Goal: Find specific page/section

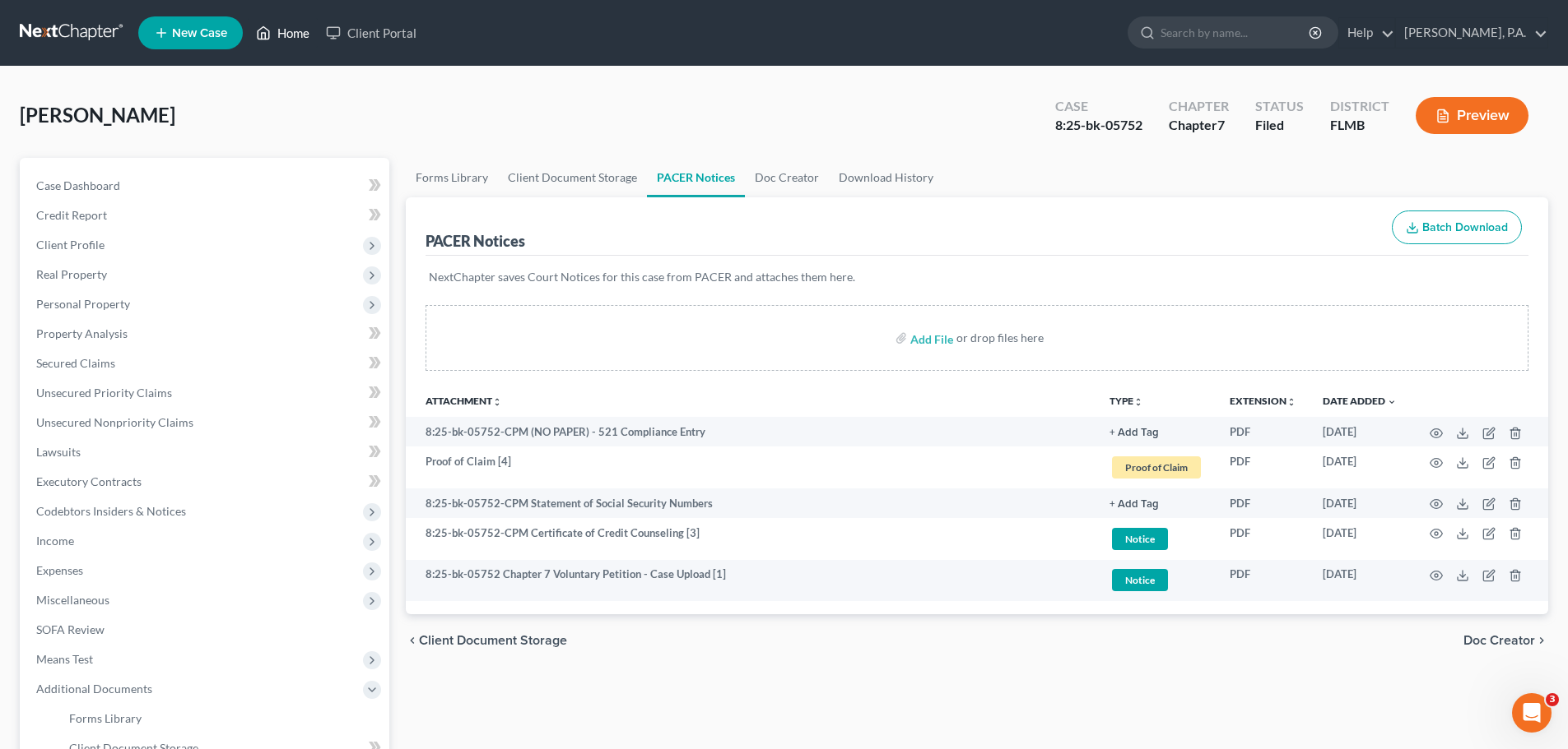
click at [297, 38] on link "Home" at bounding box center [283, 33] width 70 height 30
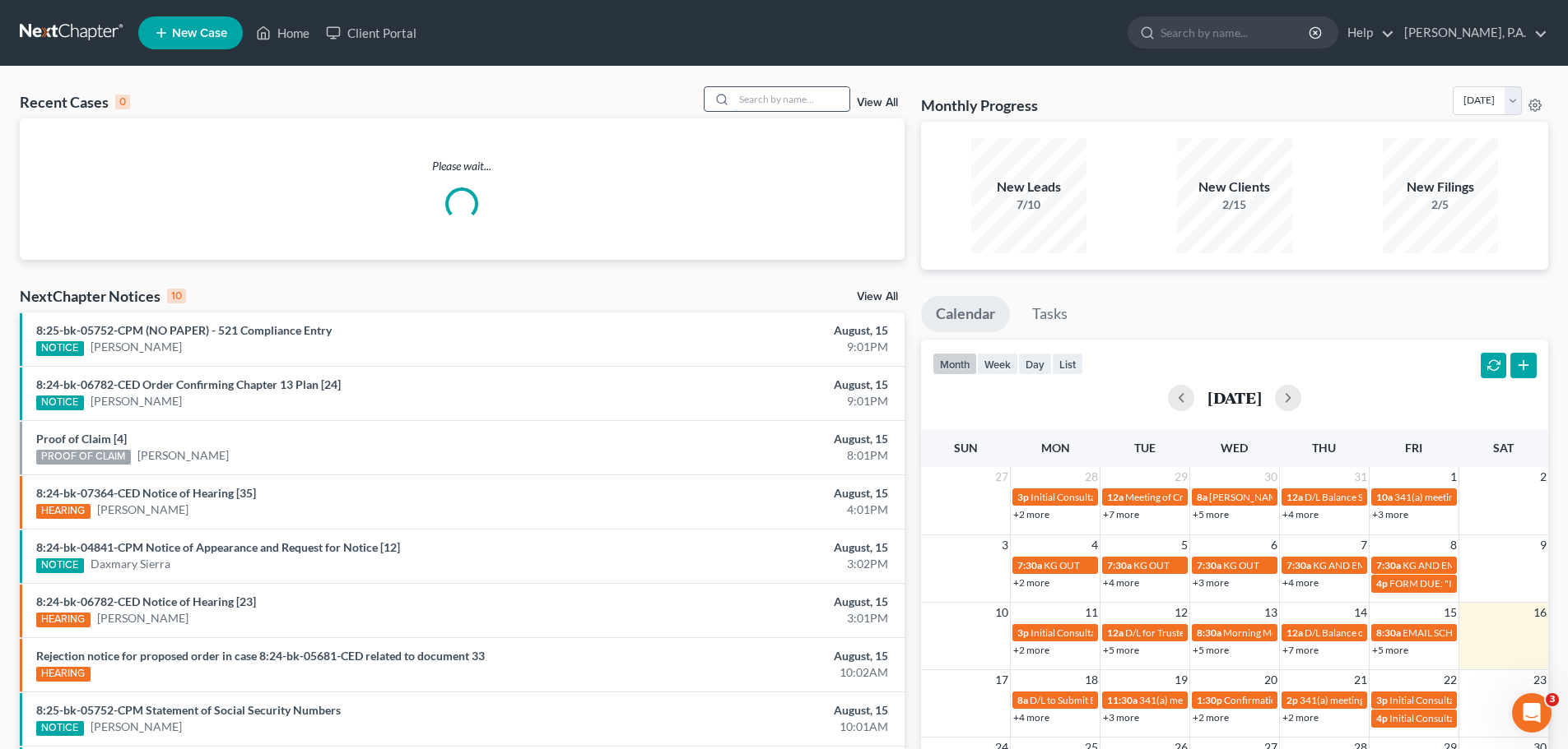
click at [797, 105] on input "search" at bounding box center [791, 98] width 115 height 24
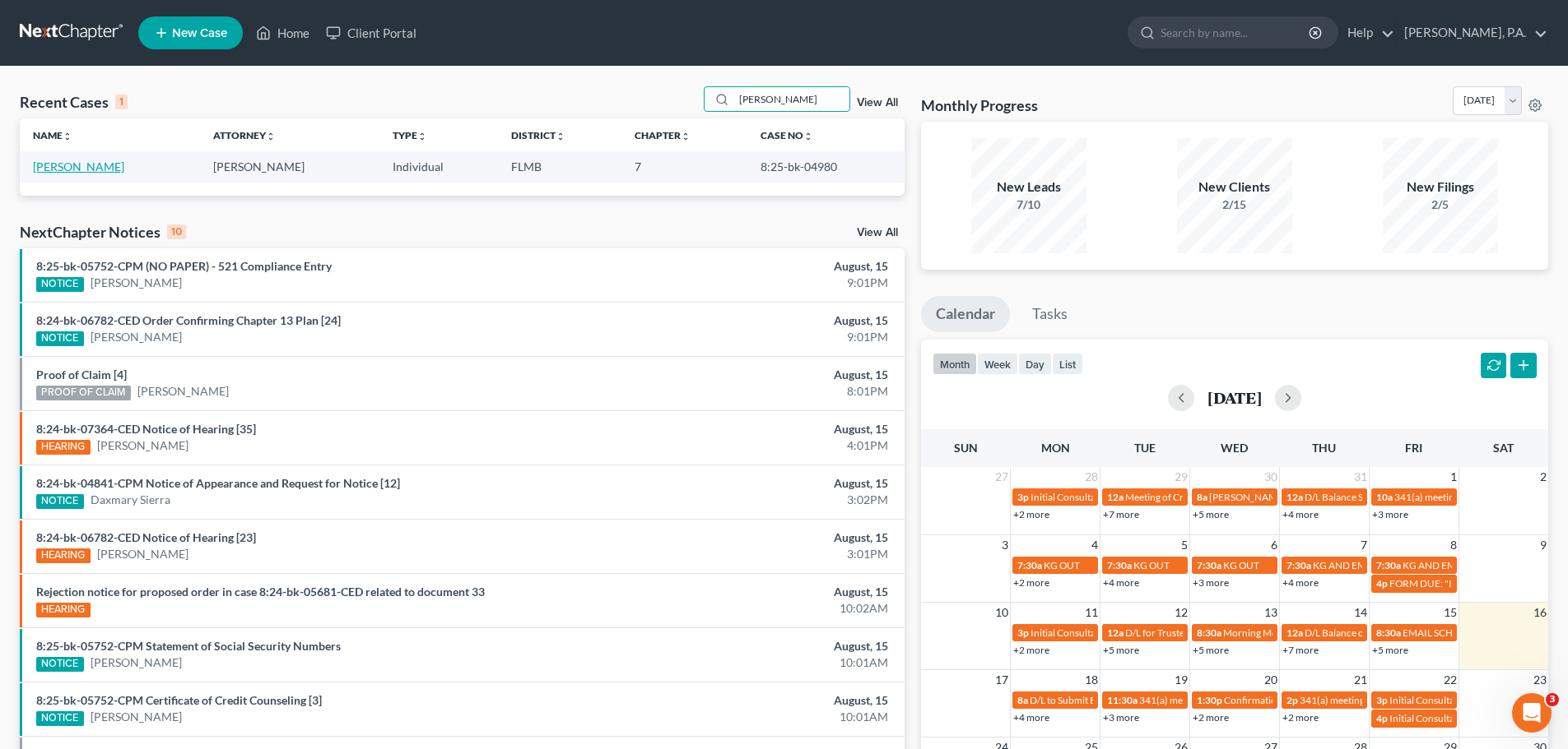
type input "[PERSON_NAME]"
click at [92, 169] on link "[PERSON_NAME]" at bounding box center [79, 166] width 91 height 14
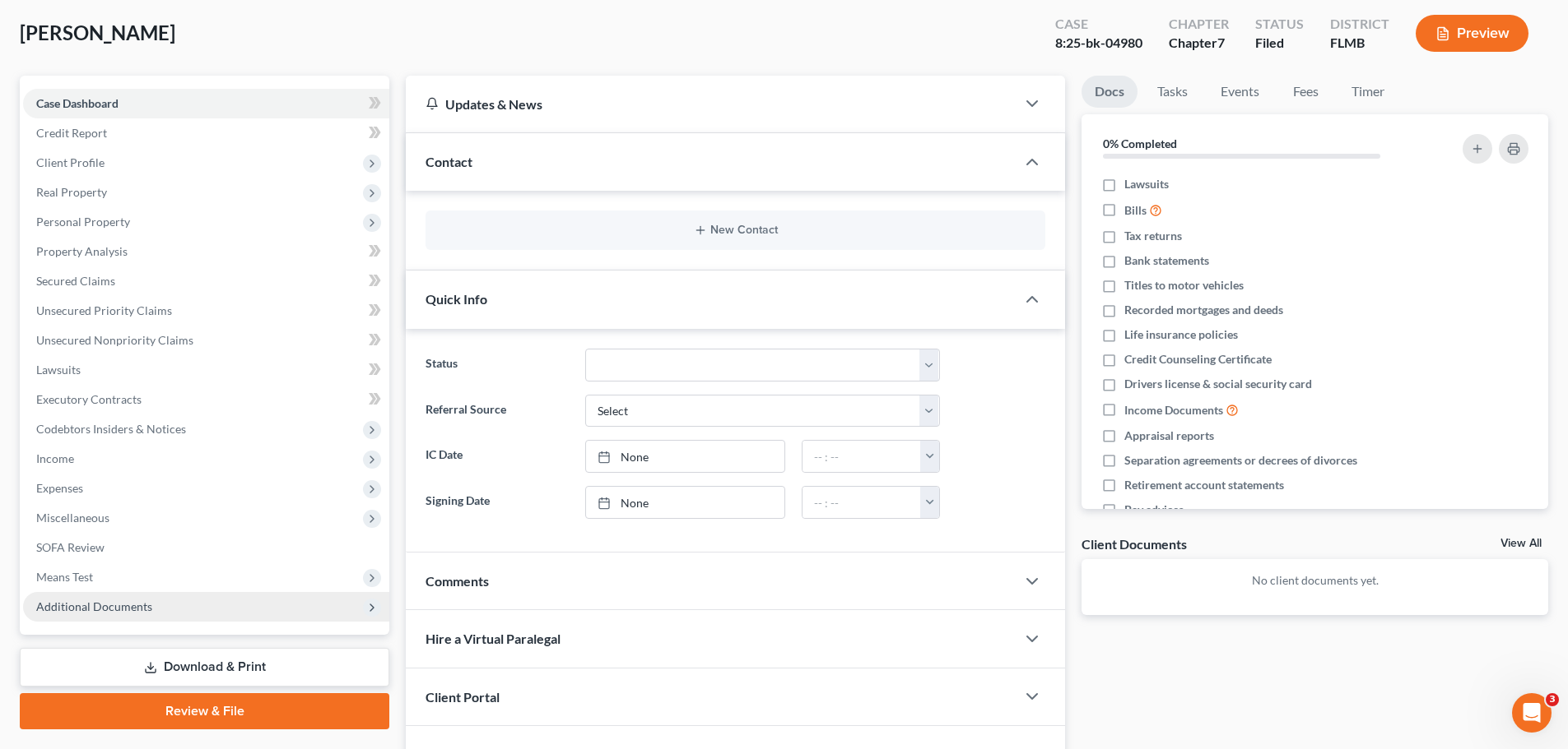
click at [64, 605] on span "Additional Documents" at bounding box center [94, 606] width 116 height 14
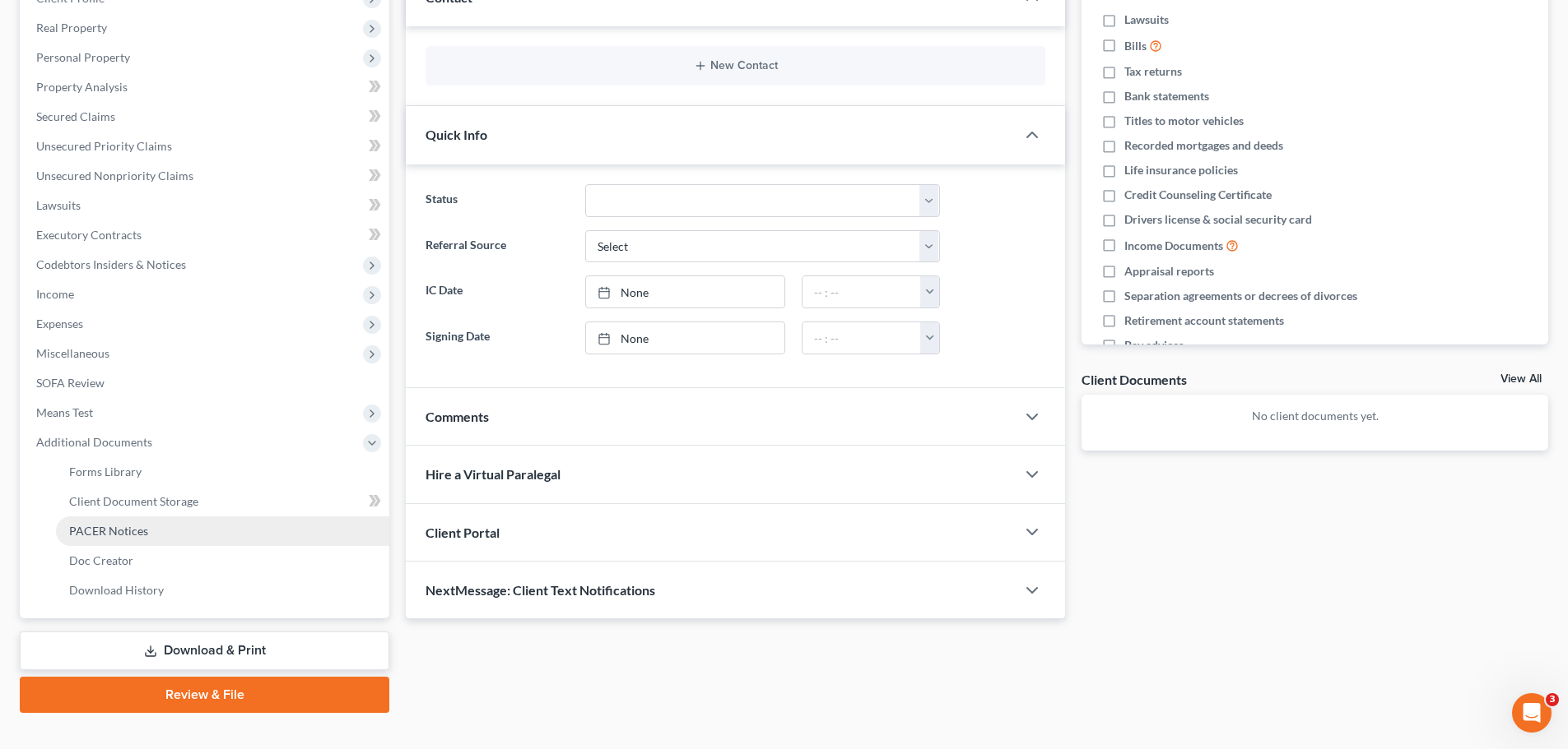
click at [146, 526] on span "PACER Notices" at bounding box center [109, 531] width 79 height 14
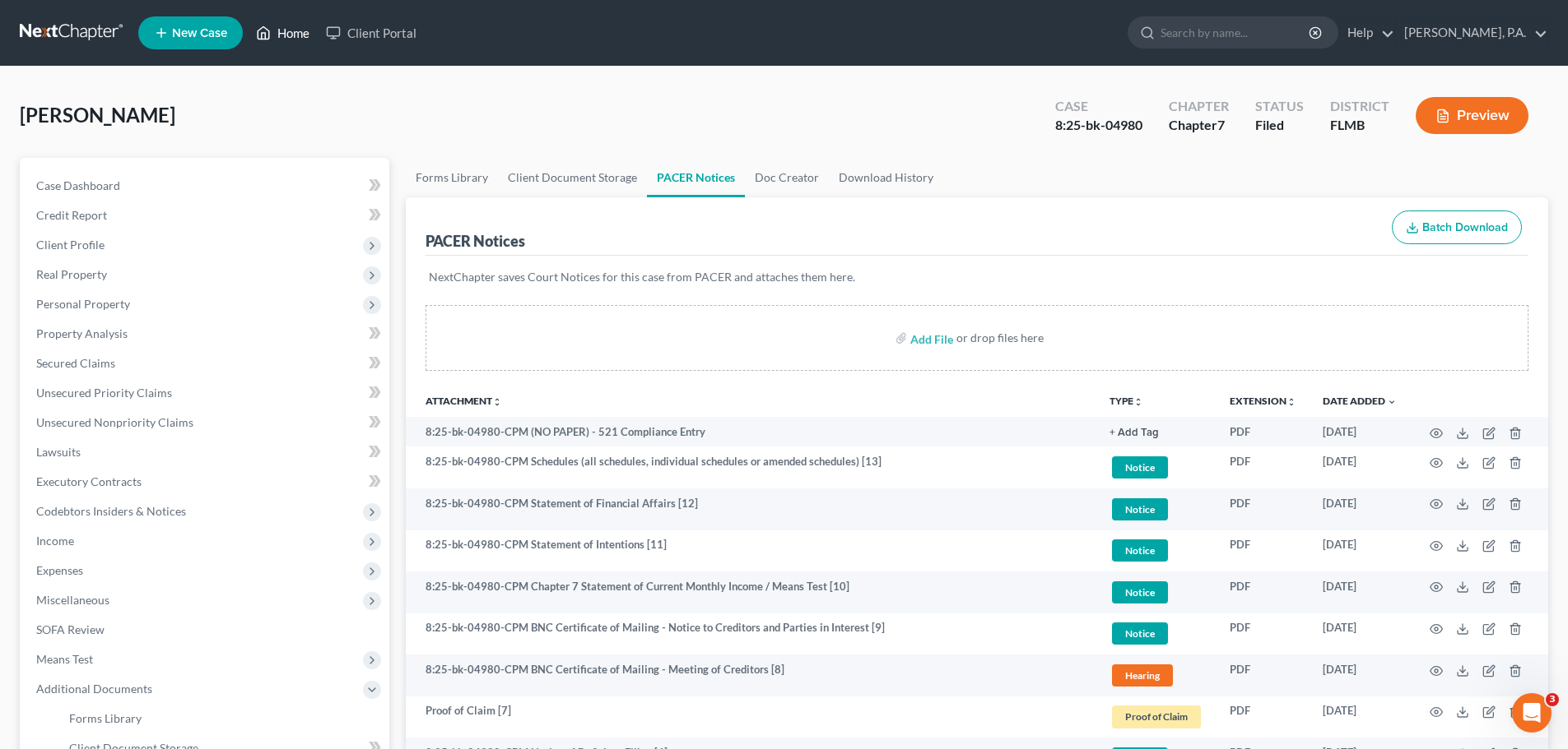
click at [278, 23] on link "Home" at bounding box center [283, 33] width 70 height 30
